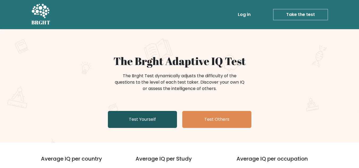
click at [157, 123] on link "Test Yourself" at bounding box center [142, 119] width 69 height 17
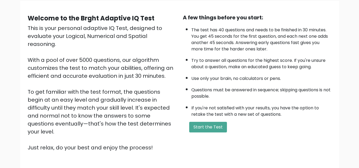
scroll to position [43, 0]
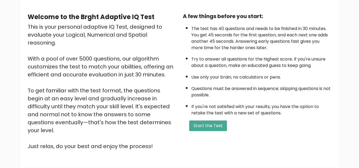
click at [210, 118] on div "A few things before you start: The test has 40 questions and needs to be finish…" at bounding box center [257, 81] width 155 height 138
click at [210, 128] on button "Start the Test" at bounding box center [208, 126] width 38 height 11
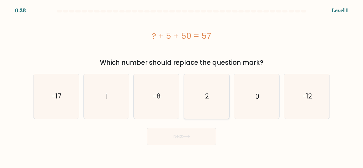
click at [205, 95] on text "2" at bounding box center [207, 96] width 4 height 9
click at [182, 86] on input "d. 2" at bounding box center [182, 84] width 0 height 1
radio input "true"
click at [191, 133] on button "Next" at bounding box center [181, 136] width 69 height 17
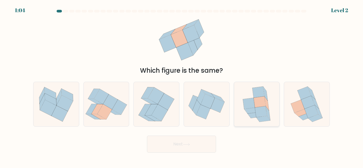
click at [260, 107] on icon at bounding box center [261, 111] width 12 height 11
click at [182, 86] on input "e." at bounding box center [182, 84] width 0 height 1
radio input "true"
click at [197, 147] on button "Next" at bounding box center [181, 144] width 69 height 17
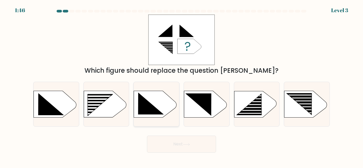
drag, startPoint x: 154, startPoint y: 113, endPoint x: 162, endPoint y: 101, distance: 14.9
click at [162, 101] on icon at bounding box center [156, 104] width 45 height 27
click at [182, 86] on input "c." at bounding box center [182, 84] width 0 height 1
radio input "true"
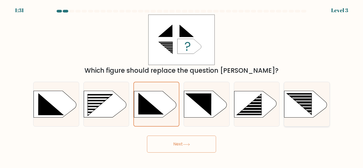
click at [293, 104] on rect at bounding box center [303, 103] width 36 height 1
click at [182, 86] on input "f." at bounding box center [182, 84] width 0 height 1
radio input "true"
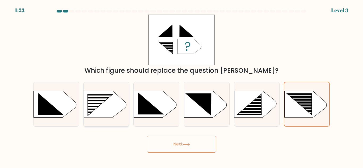
click at [113, 99] on rect at bounding box center [86, 95] width 118 height 90
click at [182, 86] on input "b." at bounding box center [182, 84] width 0 height 1
radio input "true"
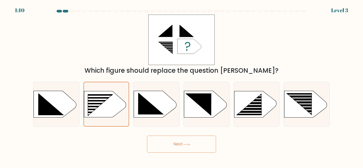
click at [183, 143] on button "Next" at bounding box center [181, 144] width 69 height 17
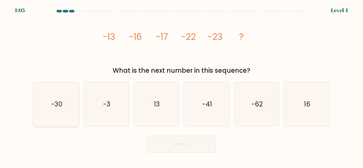
click at [71, 98] on icon "-30" at bounding box center [56, 104] width 44 height 44
click at [182, 86] on input "a. -30" at bounding box center [182, 84] width 0 height 1
radio input "true"
click at [189, 146] on icon at bounding box center [186, 144] width 7 height 3
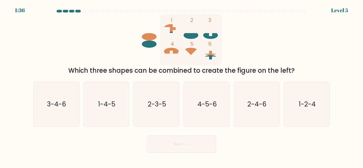
click at [210, 49] on icon at bounding box center [210, 51] width 15 height 6
click at [64, 101] on text "3-4-6" at bounding box center [56, 104] width 19 height 9
click at [182, 86] on input "a. 3-4-6" at bounding box center [182, 84] width 0 height 1
radio input "true"
click at [170, 150] on button "Next" at bounding box center [181, 144] width 69 height 17
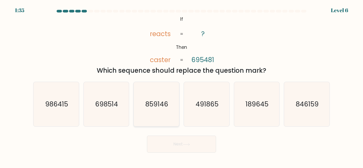
click at [157, 102] on text "859146" at bounding box center [156, 104] width 23 height 9
click at [182, 86] on input "c. 859146" at bounding box center [182, 84] width 0 height 1
radio input "true"
click at [244, 134] on div "Next" at bounding box center [181, 143] width 303 height 20
click at [252, 111] on icon "189645" at bounding box center [256, 104] width 44 height 44
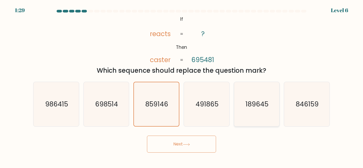
click at [182, 86] on input "e. 189645" at bounding box center [182, 84] width 0 height 1
radio input "true"
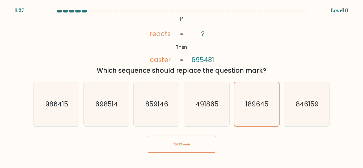
click at [178, 146] on button "Next" at bounding box center [181, 144] width 69 height 17
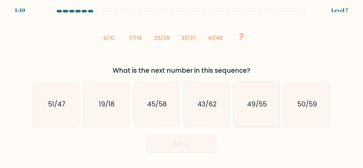
click at [264, 112] on icon "49/55" at bounding box center [256, 104] width 44 height 44
click at [182, 86] on input "e. 49/55" at bounding box center [182, 84] width 0 height 1
radio input "true"
click at [192, 146] on button "Next" at bounding box center [181, 144] width 69 height 17
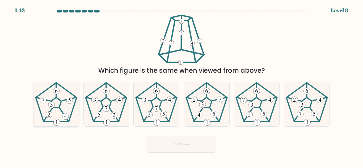
click at [56, 97] on 456 at bounding box center [56, 90] width 0 height 14
click at [182, 86] on input "a." at bounding box center [182, 84] width 0 height 1
radio input "true"
click at [179, 141] on button "Next" at bounding box center [181, 144] width 69 height 17
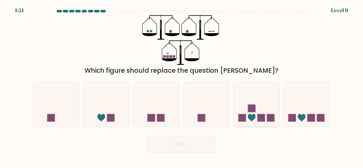
click at [253, 108] on rect at bounding box center [252, 109] width 8 height 8
click at [182, 86] on input "e." at bounding box center [182, 84] width 0 height 1
radio input "true"
click at [188, 143] on icon at bounding box center [186, 144] width 7 height 3
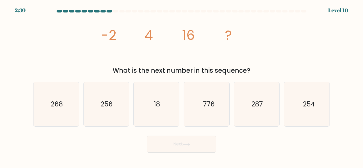
click at [188, 143] on icon at bounding box center [186, 144] width 7 height 3
click at [312, 54] on div "image/svg+xml -2 4 16 ? What is the next number in this sequence?" at bounding box center [181, 45] width 303 height 61
click at [102, 94] on icon "256" at bounding box center [106, 104] width 44 height 44
click at [182, 86] on input "b. 256" at bounding box center [182, 84] width 0 height 1
radio input "true"
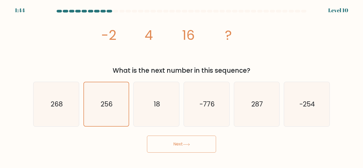
click at [184, 143] on button "Next" at bounding box center [181, 144] width 69 height 17
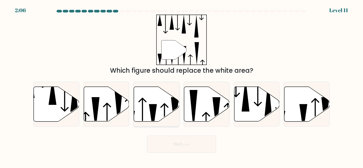
click at [154, 105] on icon at bounding box center [153, 117] width 8 height 27
click at [182, 86] on input "c." at bounding box center [182, 84] width 0 height 1
radio input "true"
click at [182, 138] on button "Next" at bounding box center [181, 144] width 69 height 17
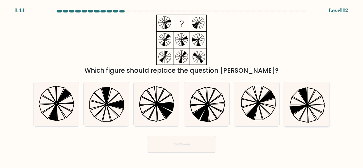
click at [305, 111] on icon at bounding box center [304, 114] width 8 height 17
click at [182, 86] on input "f." at bounding box center [182, 84] width 0 height 1
radio input "true"
click at [196, 144] on button "Next" at bounding box center [181, 144] width 69 height 17
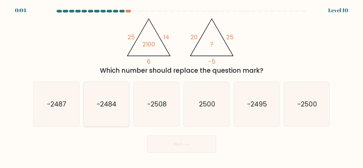
click at [114, 110] on icon "-2484" at bounding box center [106, 104] width 44 height 44
click at [182, 86] on input "b. -2484" at bounding box center [182, 84] width 0 height 1
radio input "true"
click at [186, 141] on button "Next" at bounding box center [181, 144] width 69 height 17
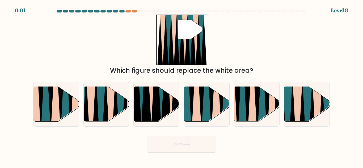
click at [186, 141] on button "Next" at bounding box center [181, 144] width 69 height 17
click at [302, 30] on div "" Which figure should replace the white area?" at bounding box center [181, 45] width 303 height 61
click at [307, 101] on icon at bounding box center [307, 123] width 10 height 91
click at [182, 86] on input "f." at bounding box center [182, 84] width 0 height 1
radio input "true"
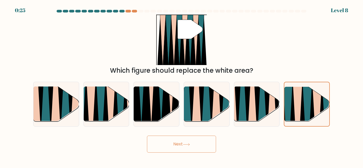
click at [206, 142] on button "Next" at bounding box center [181, 144] width 69 height 17
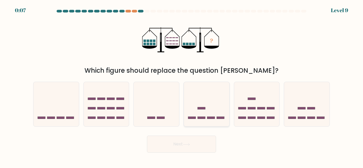
click at [200, 112] on icon at bounding box center [206, 104] width 45 height 37
click at [182, 86] on input "d." at bounding box center [182, 84] width 0 height 1
radio input "true"
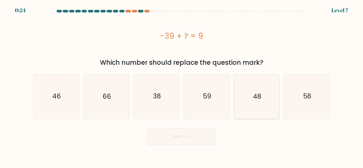
click at [249, 99] on icon "48" at bounding box center [256, 96] width 44 height 44
click at [182, 86] on input "e. 48" at bounding box center [182, 84] width 0 height 1
radio input "true"
click at [192, 138] on button "Next" at bounding box center [181, 136] width 69 height 17
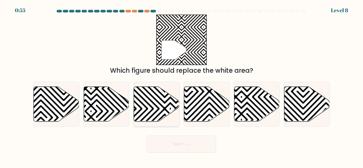
click at [162, 103] on icon at bounding box center [156, 104] width 45 height 35
click at [182, 86] on input "c." at bounding box center [182, 84] width 0 height 1
radio input "true"
click at [200, 141] on button "Next" at bounding box center [181, 144] width 69 height 17
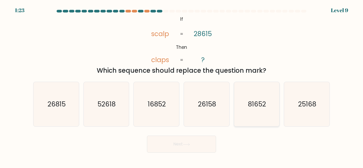
click at [249, 108] on text "81652" at bounding box center [257, 104] width 18 height 9
click at [182, 86] on input "e. 81652" at bounding box center [182, 84] width 0 height 1
radio input "true"
click at [196, 145] on button "Next" at bounding box center [181, 144] width 69 height 17
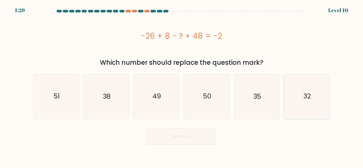
click at [297, 101] on icon "32" at bounding box center [307, 96] width 44 height 44
click at [182, 86] on input "f. 32" at bounding box center [182, 84] width 0 height 1
radio input "true"
click at [184, 133] on button "Next" at bounding box center [181, 136] width 69 height 17
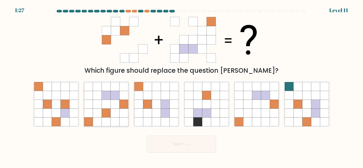
click at [108, 103] on icon at bounding box center [106, 104] width 9 height 9
click at [182, 86] on input "b." at bounding box center [182, 84] width 0 height 1
radio input "true"
click at [179, 143] on button "Next" at bounding box center [181, 144] width 69 height 17
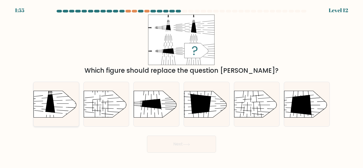
click at [51, 108] on icon at bounding box center [50, 104] width 10 height 18
click at [182, 86] on input "a." at bounding box center [182, 84] width 0 height 1
radio input "true"
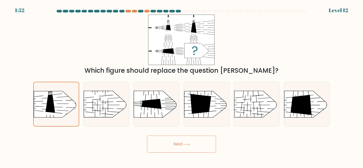
click at [170, 146] on button "Next" at bounding box center [181, 144] width 69 height 17
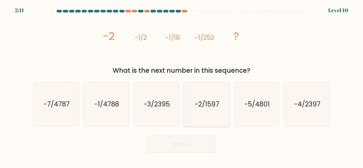
click at [206, 100] on text "-2/1597" at bounding box center [207, 104] width 24 height 9
click at [182, 86] on input "d. -2/1597" at bounding box center [182, 84] width 0 height 1
radio input "true"
click at [182, 151] on button "Next" at bounding box center [181, 144] width 69 height 17
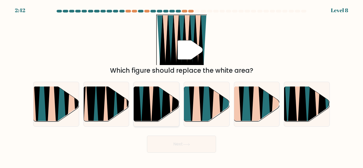
click at [162, 96] on icon at bounding box center [162, 87] width 10 height 91
click at [182, 86] on input "c." at bounding box center [182, 84] width 0 height 1
radio input "true"
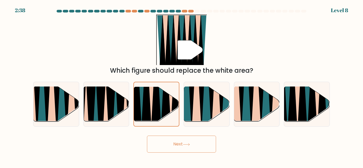
click at [178, 144] on button "Next" at bounding box center [181, 144] width 69 height 17
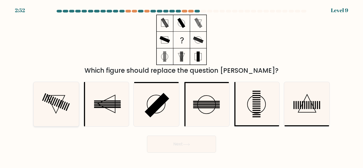
click at [47, 97] on icon at bounding box center [56, 104] width 44 height 44
click at [182, 86] on input "a." at bounding box center [182, 84] width 0 height 1
radio input "true"
click at [163, 142] on button "Next" at bounding box center [181, 144] width 69 height 17
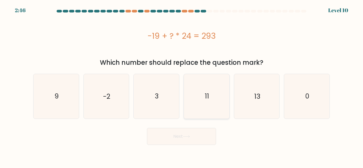
click at [205, 84] on icon "11" at bounding box center [206, 96] width 44 height 44
click at [182, 84] on input "d. 11" at bounding box center [182, 84] width 0 height 1
radio input "true"
click at [187, 136] on icon at bounding box center [186, 136] width 7 height 3
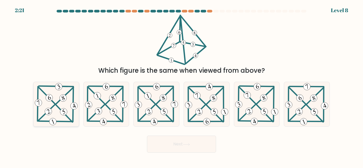
click at [60, 107] on icon at bounding box center [56, 104] width 45 height 44
click at [182, 86] on input "a." at bounding box center [182, 84] width 0 height 1
radio input "true"
click at [187, 144] on icon at bounding box center [186, 144] width 7 height 3
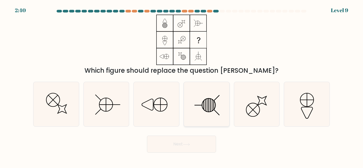
click at [215, 111] on line at bounding box center [217, 113] width 6 height 6
click at [182, 86] on input "d." at bounding box center [182, 84] width 0 height 1
radio input "true"
click at [179, 142] on button "Next" at bounding box center [181, 144] width 69 height 17
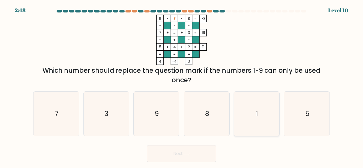
click at [256, 110] on icon "1" at bounding box center [256, 114] width 44 height 44
click at [182, 86] on input "e. 1" at bounding box center [182, 84] width 0 height 1
radio input "true"
click at [178, 152] on button "Next" at bounding box center [181, 153] width 69 height 17
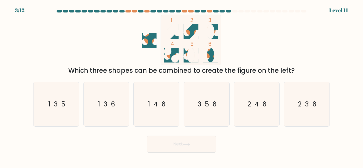
click at [208, 56] on circle at bounding box center [211, 54] width 10 height 10
click at [203, 109] on text "3-5-6" at bounding box center [206, 104] width 19 height 9
click at [182, 86] on input "d. 3-5-6" at bounding box center [182, 84] width 0 height 1
radio input "true"
click at [179, 143] on button "Next" at bounding box center [181, 144] width 69 height 17
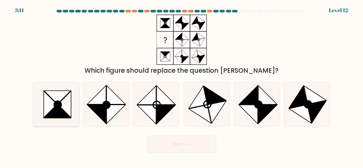
click at [60, 109] on icon at bounding box center [57, 111] width 27 height 13
click at [182, 86] on input "a." at bounding box center [182, 84] width 0 height 1
radio input "true"
click at [174, 146] on button "Next" at bounding box center [181, 144] width 69 height 17
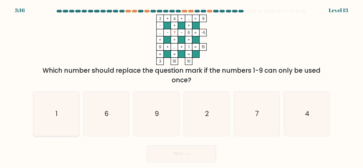
click at [62, 117] on icon "1" at bounding box center [56, 114] width 44 height 44
click at [182, 86] on input "a. 1" at bounding box center [182, 84] width 0 height 1
radio input "true"
click at [167, 159] on button "Next" at bounding box center [181, 153] width 69 height 17
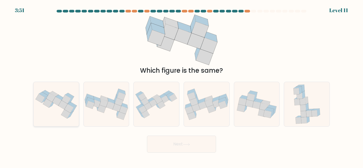
click at [69, 97] on icon at bounding box center [66, 99] width 9 height 9
click at [182, 86] on input "a." at bounding box center [182, 84] width 0 height 1
radio input "true"
click at [174, 147] on button "Next" at bounding box center [181, 144] width 69 height 17
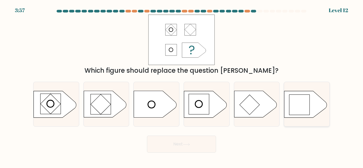
click at [301, 104] on rect at bounding box center [299, 105] width 20 height 20
click at [182, 86] on input "f." at bounding box center [182, 84] width 0 height 1
radio input "true"
click at [175, 147] on button "Next" at bounding box center [181, 144] width 69 height 17
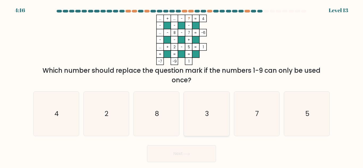
click at [207, 110] on text "3" at bounding box center [207, 113] width 4 height 9
click at [182, 86] on input "d. 3" at bounding box center [182, 84] width 0 height 1
radio input "true"
click at [188, 159] on button "Next" at bounding box center [181, 153] width 69 height 17
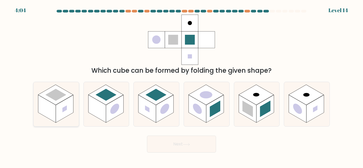
click at [62, 107] on rect at bounding box center [65, 109] width 18 height 28
click at [182, 86] on input "a." at bounding box center [182, 84] width 0 height 1
radio input "true"
click at [182, 151] on button "Next" at bounding box center [181, 144] width 69 height 17
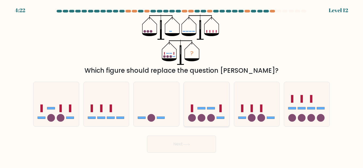
click at [221, 116] on icon at bounding box center [206, 104] width 45 height 37
click at [182, 86] on input "d." at bounding box center [182, 84] width 0 height 1
radio input "true"
click at [192, 142] on button "Next" at bounding box center [181, 144] width 69 height 17
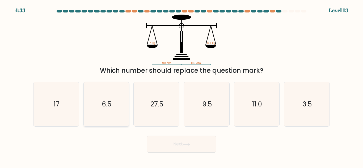
click at [113, 100] on icon "6.5" at bounding box center [106, 104] width 44 height 44
click at [182, 86] on input "b. 6.5" at bounding box center [182, 84] width 0 height 1
radio input "true"
click at [166, 150] on button "Next" at bounding box center [181, 144] width 69 height 17
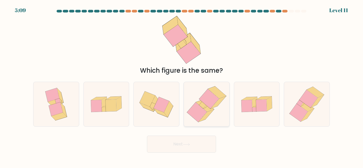
click at [221, 104] on icon at bounding box center [206, 104] width 43 height 44
click at [182, 86] on input "d." at bounding box center [182, 84] width 0 height 1
radio input "true"
click at [194, 146] on button "Next" at bounding box center [181, 144] width 69 height 17
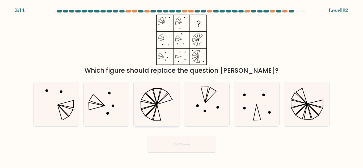
click at [159, 97] on icon at bounding box center [156, 96] width 7 height 16
click at [182, 86] on input "c." at bounding box center [182, 84] width 0 height 1
radio input "true"
click at [189, 144] on icon at bounding box center [186, 144] width 7 height 3
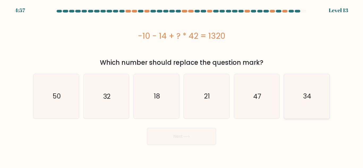
click at [305, 92] on text "34" at bounding box center [307, 96] width 8 height 9
click at [182, 86] on input "f. 34" at bounding box center [182, 84] width 0 height 1
radio input "true"
click at [183, 141] on button "Next" at bounding box center [181, 136] width 69 height 17
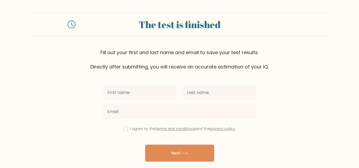
scroll to position [18, 0]
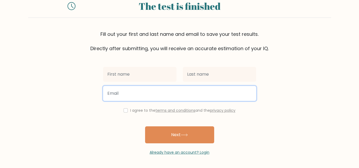
click at [163, 94] on input "email" at bounding box center [179, 93] width 153 height 15
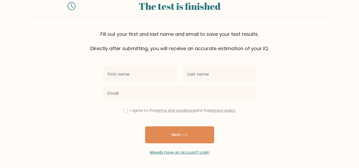
click at [274, 108] on form "The test is finished Fill out your first and last name and email to save your t…" at bounding box center [179, 74] width 359 height 161
click at [199, 144] on div "Already have an account? Login" at bounding box center [179, 150] width 153 height 12
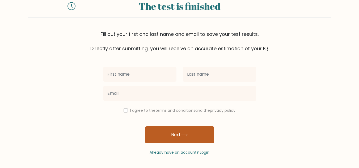
click at [202, 132] on button "Next" at bounding box center [179, 134] width 69 height 17
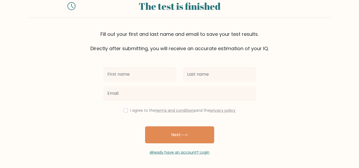
click at [304, 119] on form "The test is finished Fill out your first and last name and email to save your t…" at bounding box center [179, 74] width 359 height 161
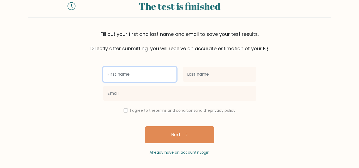
click at [158, 72] on input "text" at bounding box center [139, 74] width 73 height 15
type input "s"
type input "mahmud"
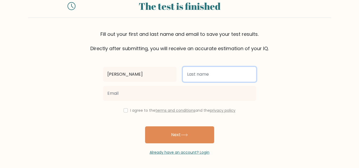
click at [206, 70] on input "text" at bounding box center [219, 74] width 73 height 15
type input "salawu"
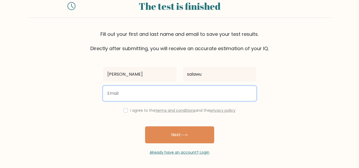
click at [151, 93] on input "email" at bounding box center [179, 93] width 153 height 15
click at [145, 126] on button "Next" at bounding box center [179, 134] width 69 height 17
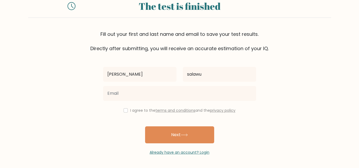
click at [289, 113] on form "The test is finished Fill out your first and last name and email to save your t…" at bounding box center [179, 74] width 359 height 161
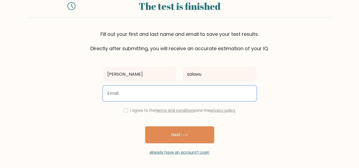
click at [151, 97] on input "email" at bounding box center [179, 93] width 153 height 15
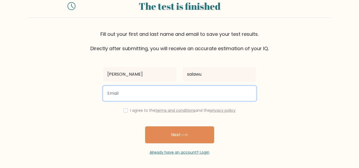
click at [151, 97] on input "email" at bounding box center [179, 93] width 153 height 15
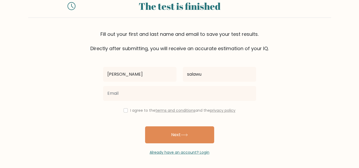
click at [303, 148] on form "The test is finished Fill out your first and last name and email to save your t…" at bounding box center [179, 74] width 359 height 161
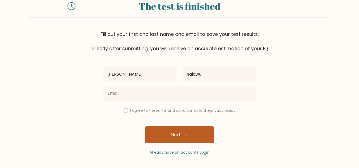
click at [197, 138] on button "Next" at bounding box center [179, 134] width 69 height 17
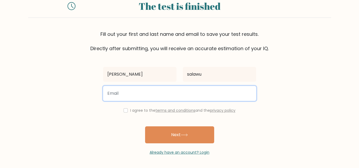
click at [169, 90] on input "email" at bounding box center [179, 93] width 153 height 15
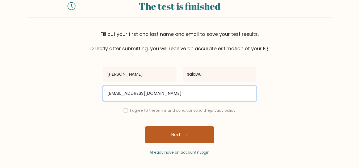
type input "fatimah09@gmail.com"
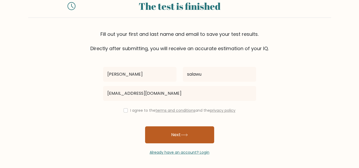
click at [198, 140] on button "Next" at bounding box center [179, 134] width 69 height 17
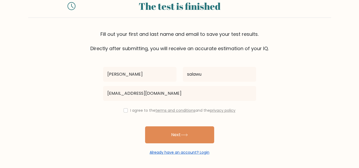
click at [196, 152] on link "Already have an account? Login" at bounding box center [180, 152] width 60 height 5
click at [124, 110] on input "checkbox" at bounding box center [126, 110] width 4 height 4
click at [69, 82] on form "The test is finished Fill out your first and last name and email to save your t…" at bounding box center [179, 74] width 359 height 161
click at [124, 110] on input "checkbox" at bounding box center [126, 110] width 4 height 4
checkbox input "false"
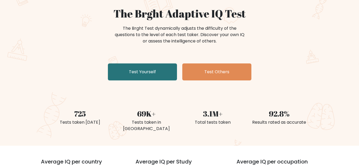
scroll to position [48, 0]
click at [146, 71] on link "Test Yourself" at bounding box center [142, 71] width 69 height 17
